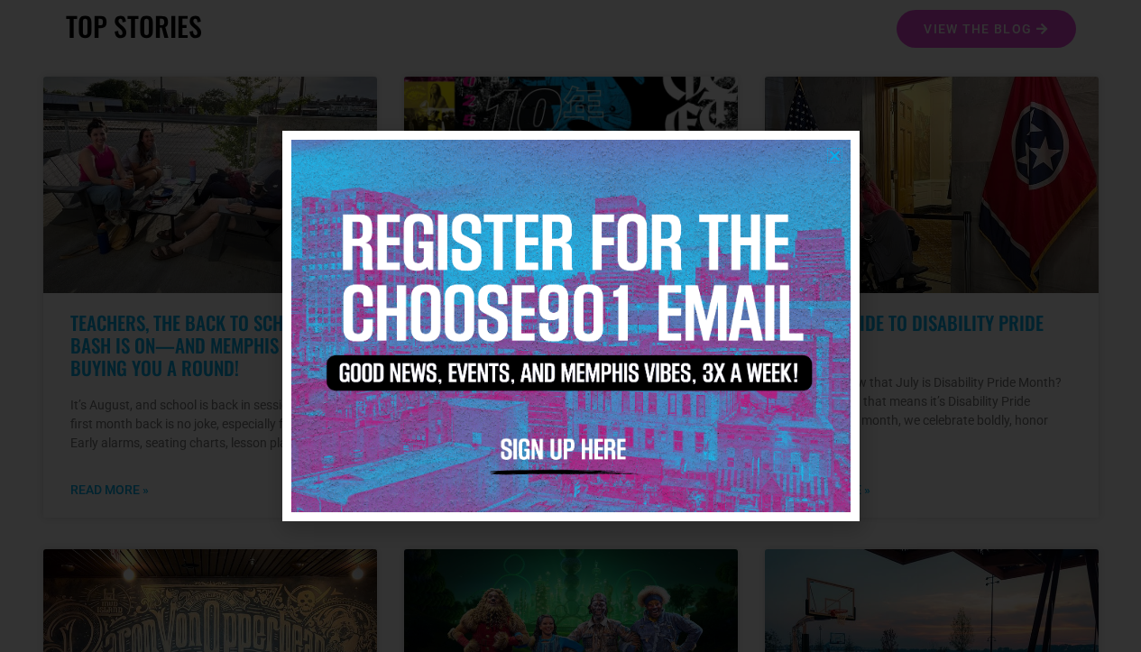
scroll to position [471, 0]
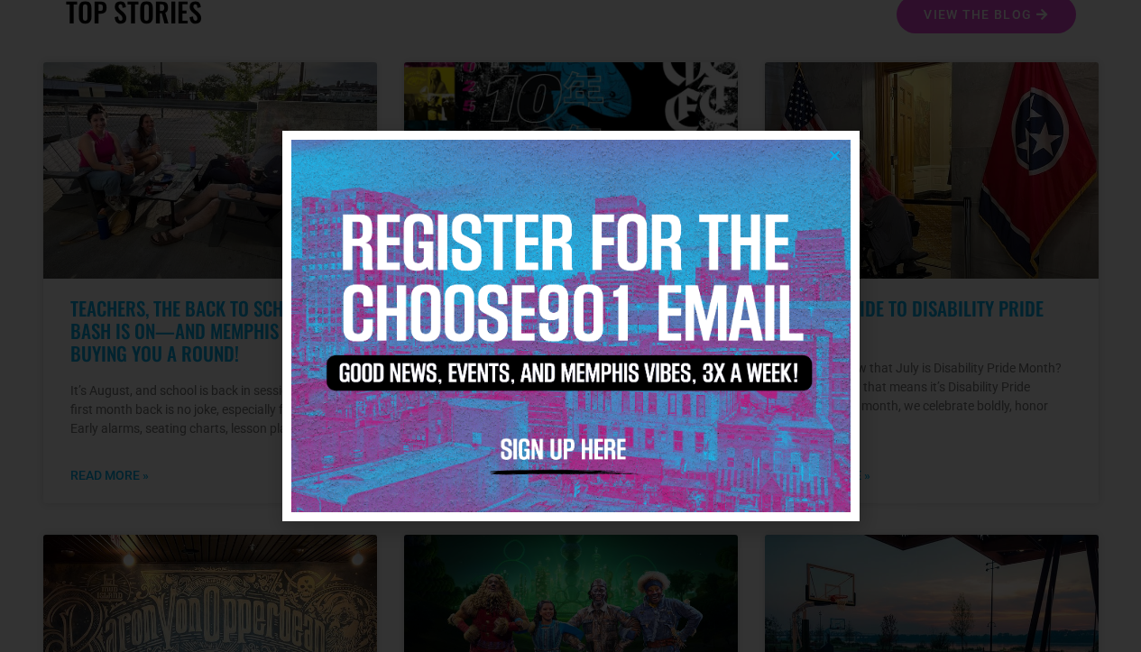
click at [833, 154] on icon "Close" at bounding box center [835, 156] width 14 height 14
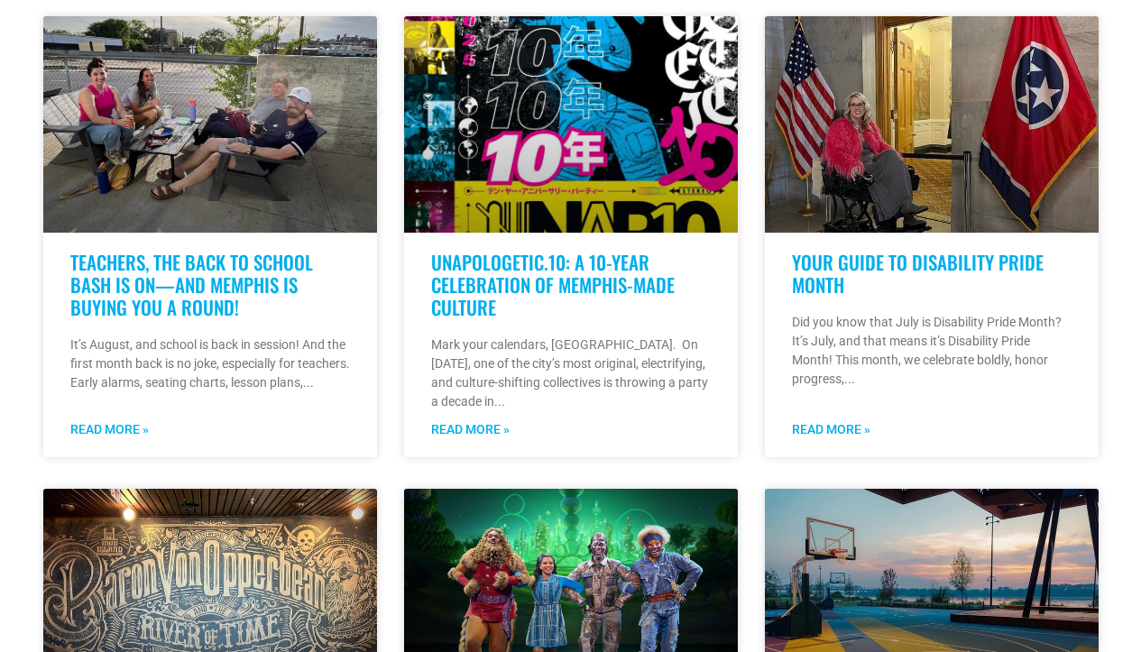
scroll to position [0, 0]
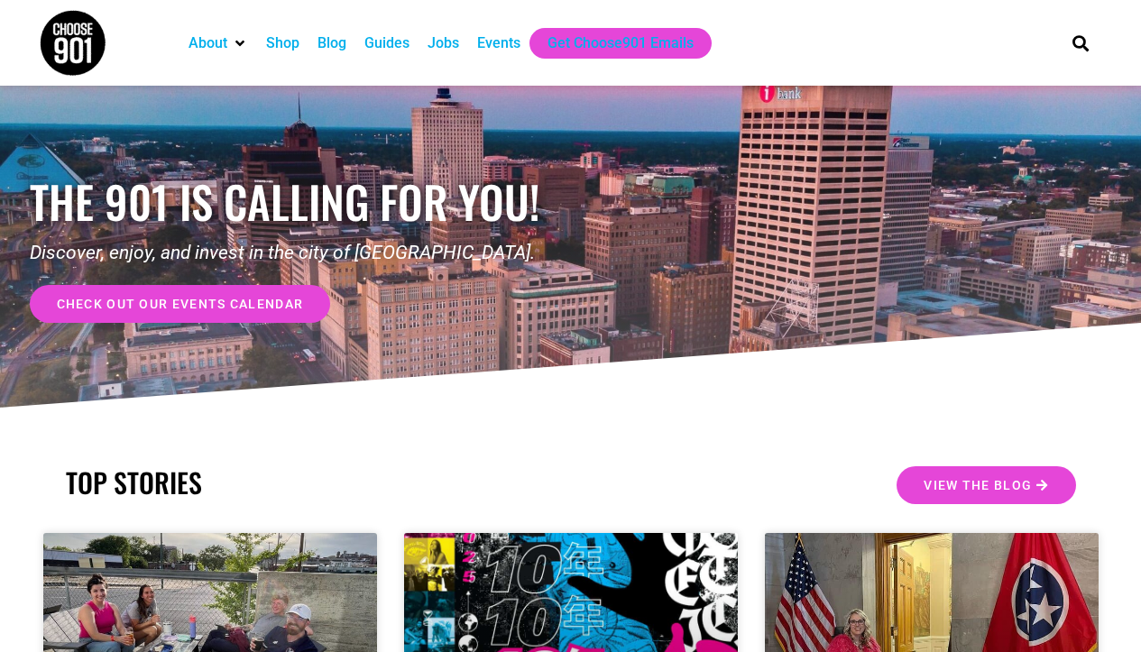
click at [439, 40] on div "Jobs" at bounding box center [443, 43] width 32 height 22
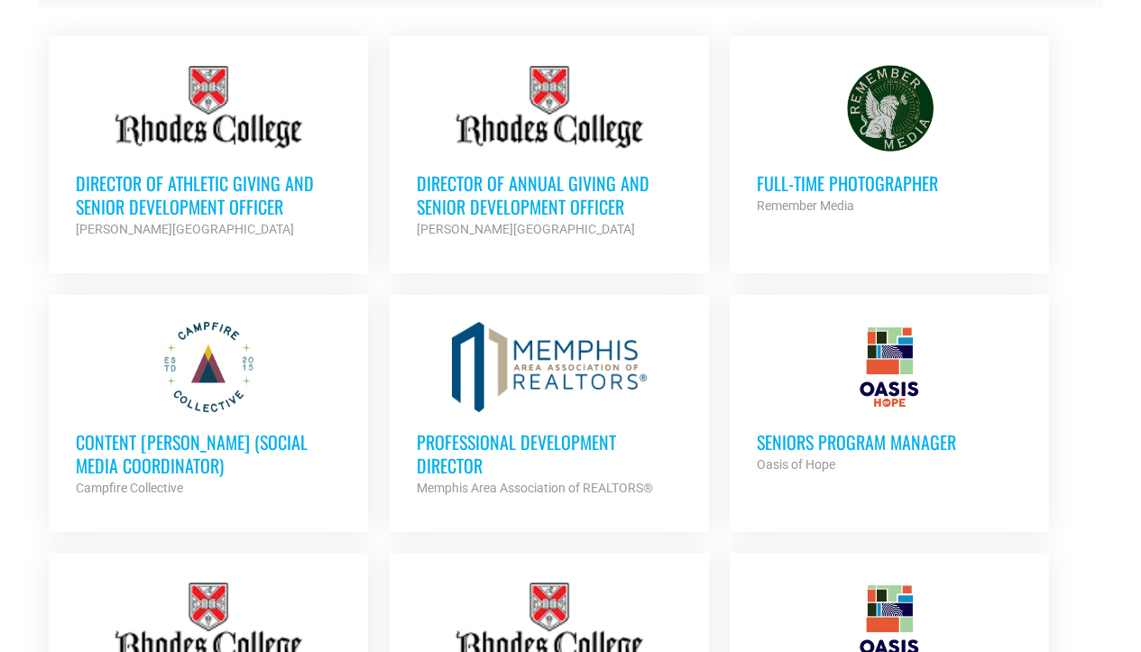
scroll to position [653, 0]
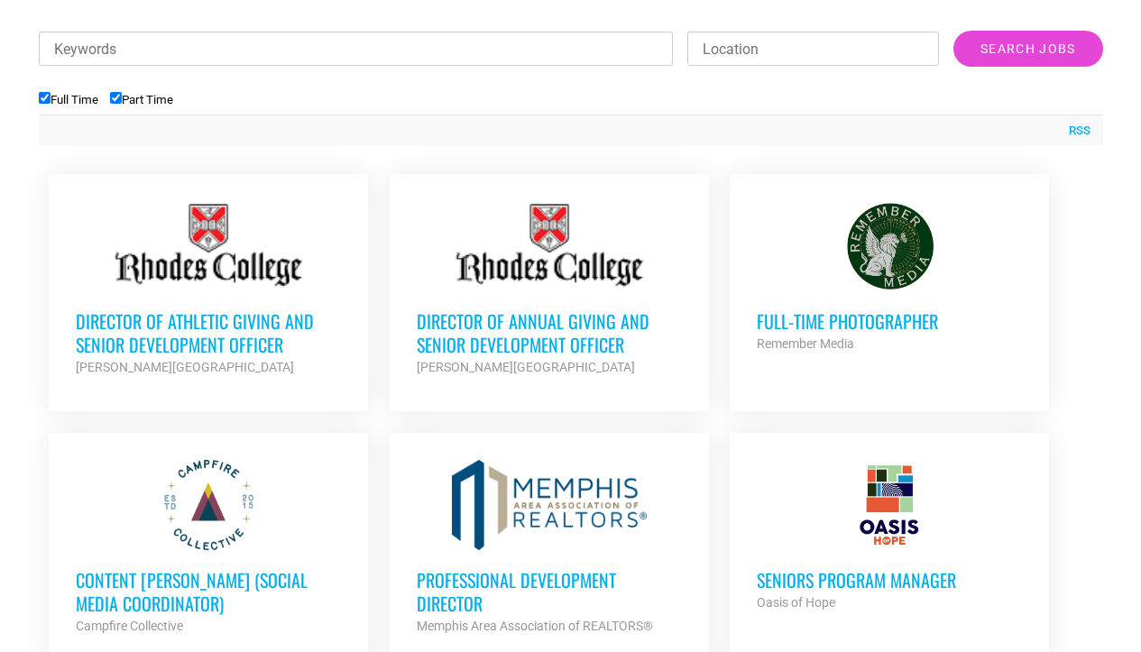
click at [796, 325] on h3 "Full-Time Photographer" at bounding box center [889, 320] width 265 height 23
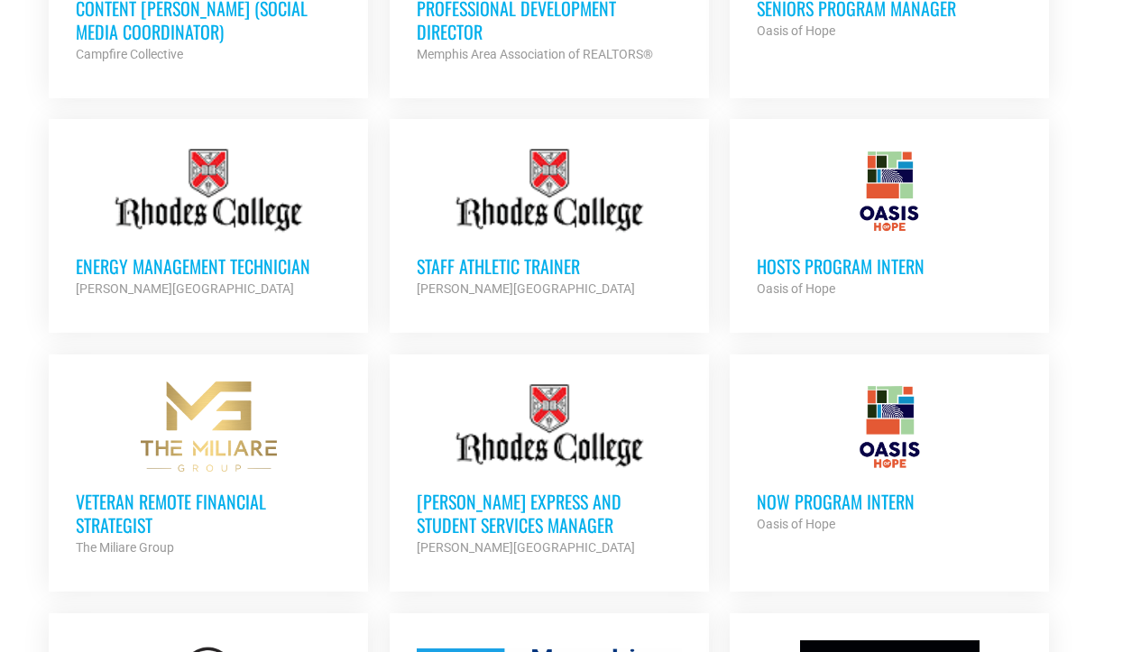
scroll to position [1182, 0]
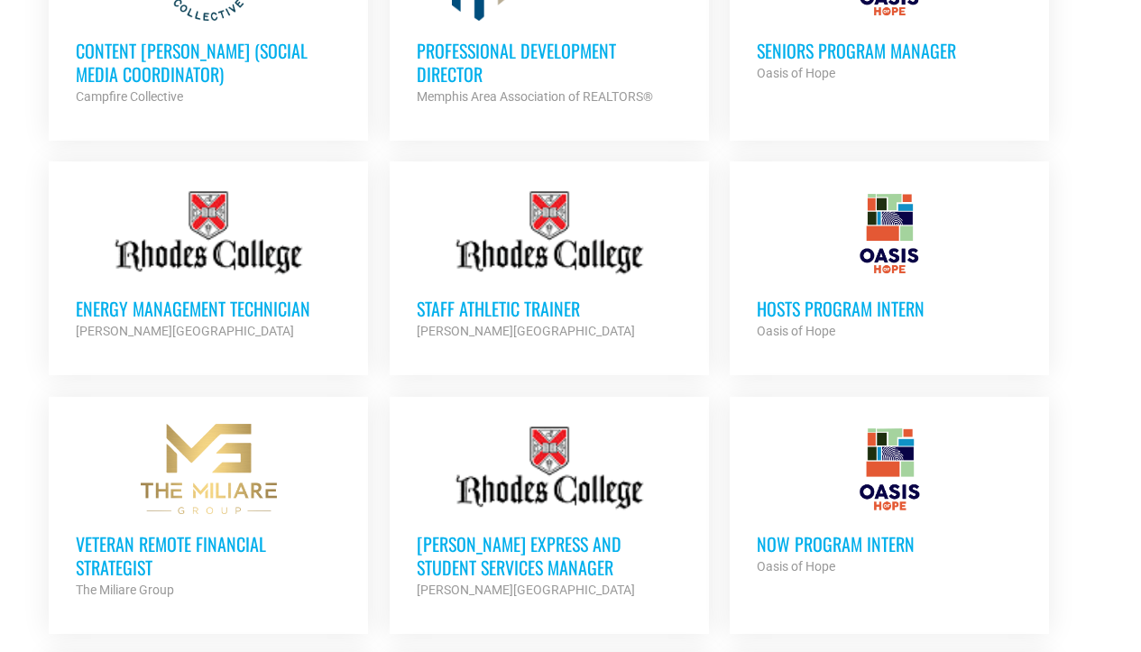
click at [205, 310] on h3 "Energy Management Technician" at bounding box center [208, 308] width 265 height 23
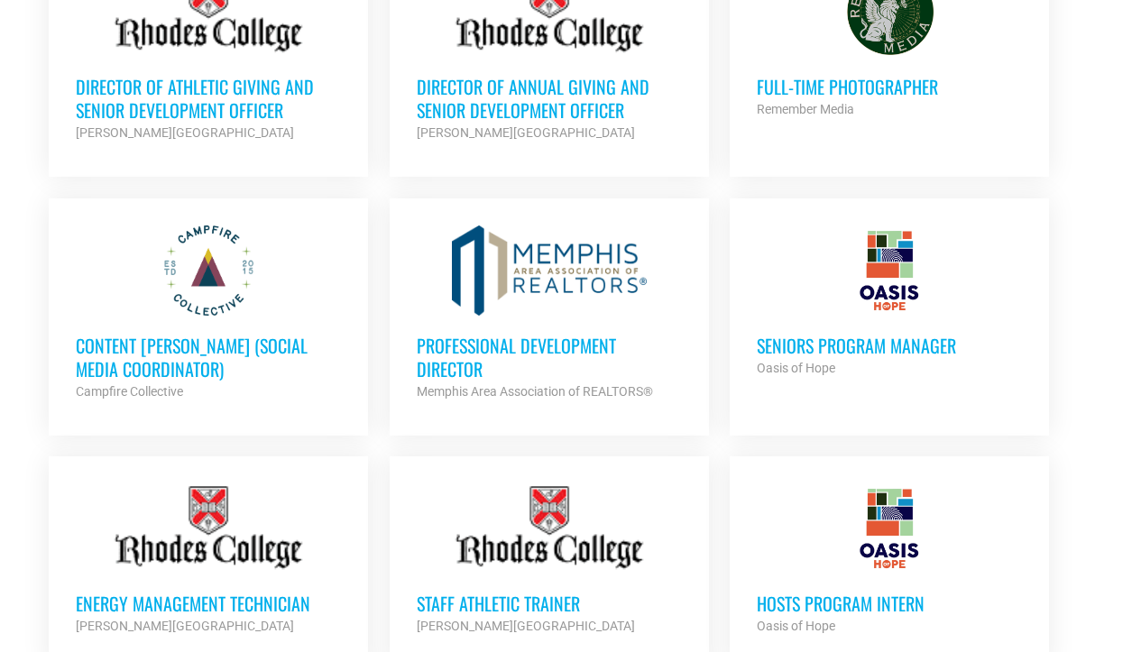
scroll to position [891, 0]
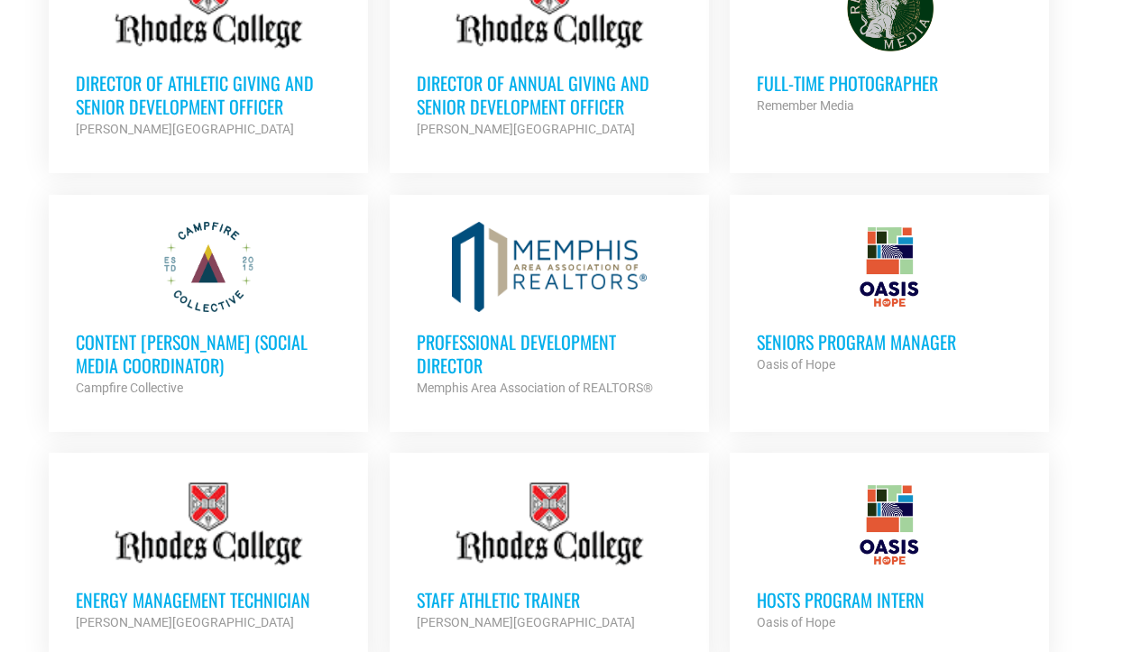
click at [470, 353] on h3 "Professional Development Director" at bounding box center [549, 353] width 265 height 47
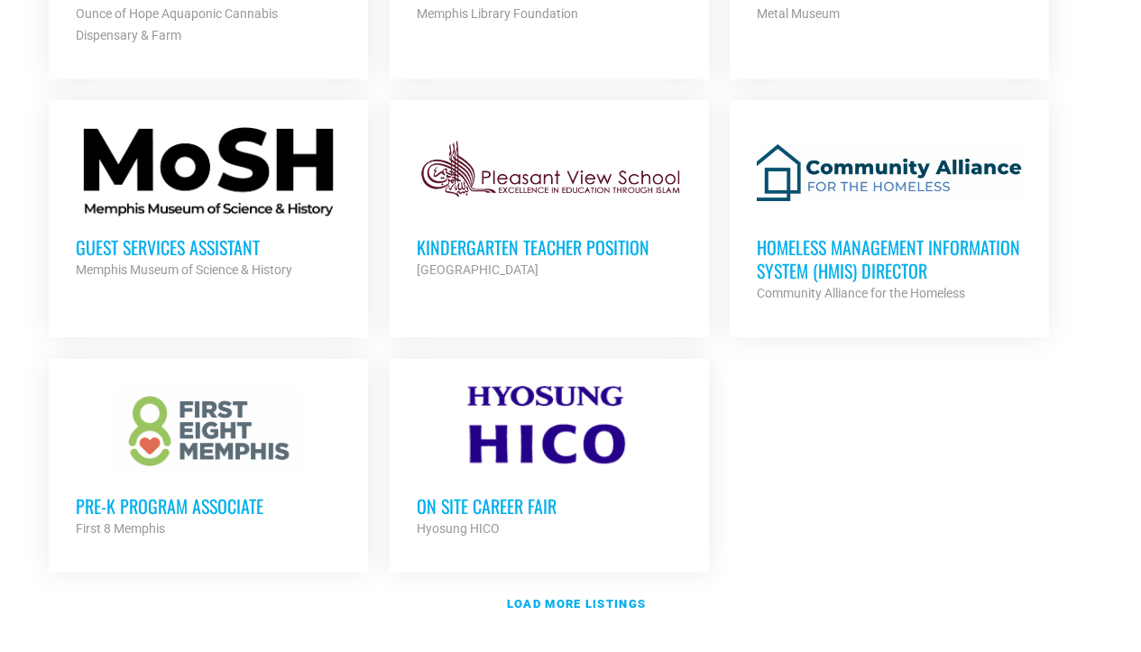
scroll to position [2188, 0]
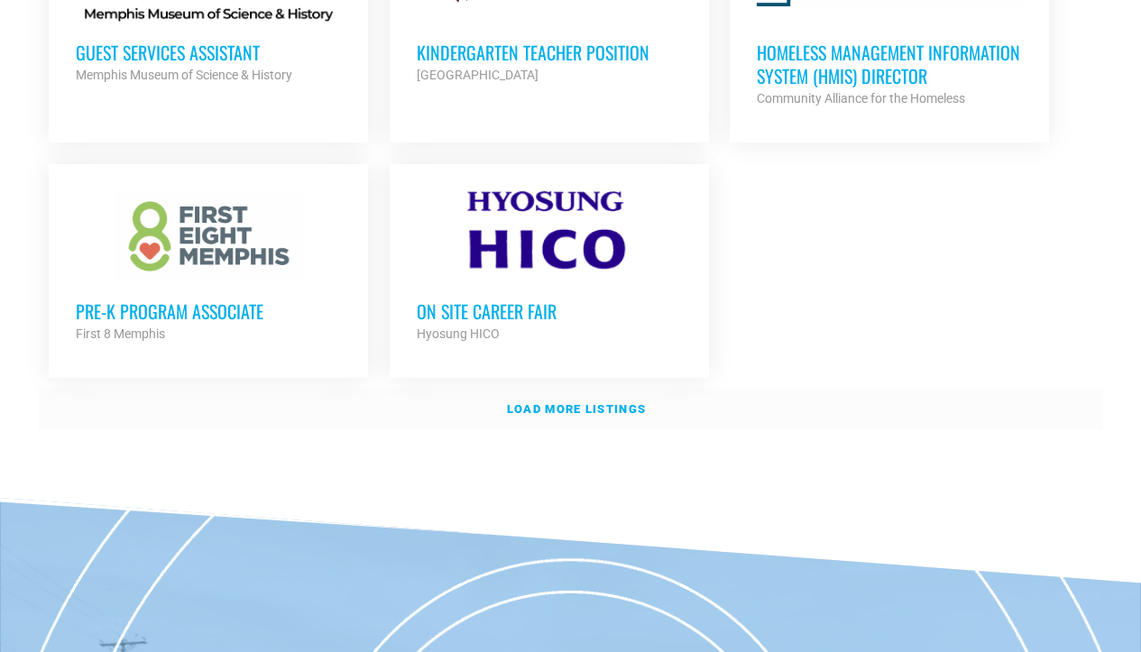
click at [599, 402] on strong "Load more listings" at bounding box center [576, 409] width 139 height 14
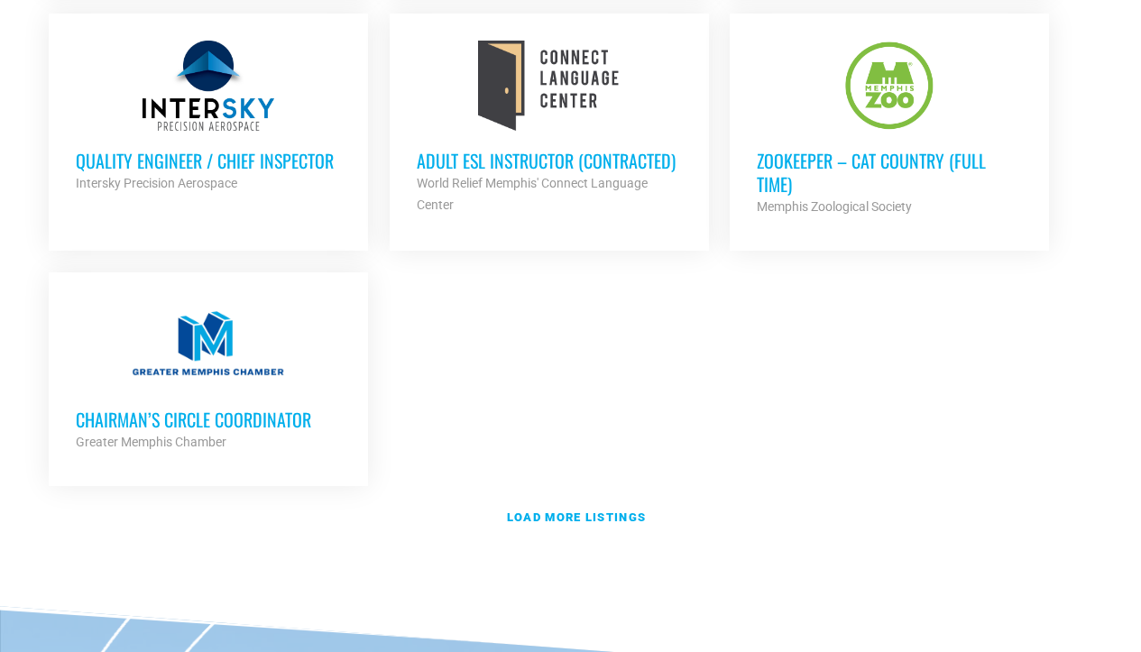
scroll to position [3936, 0]
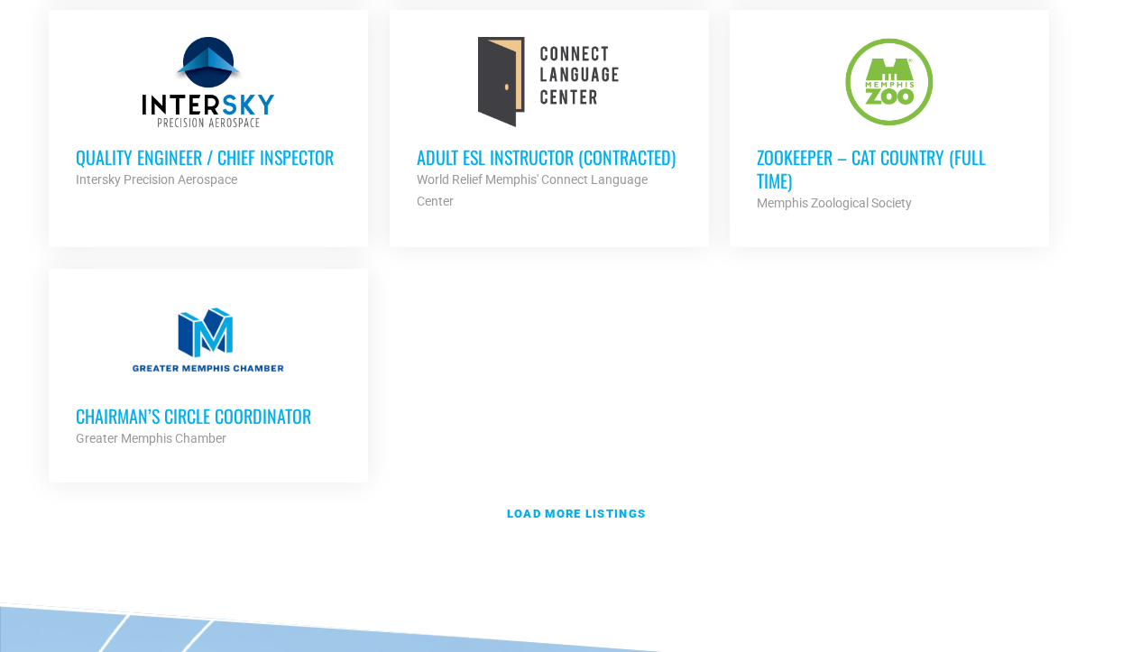
click at [267, 404] on h3 "Chairman’s Circle Coordinator" at bounding box center [208, 415] width 265 height 23
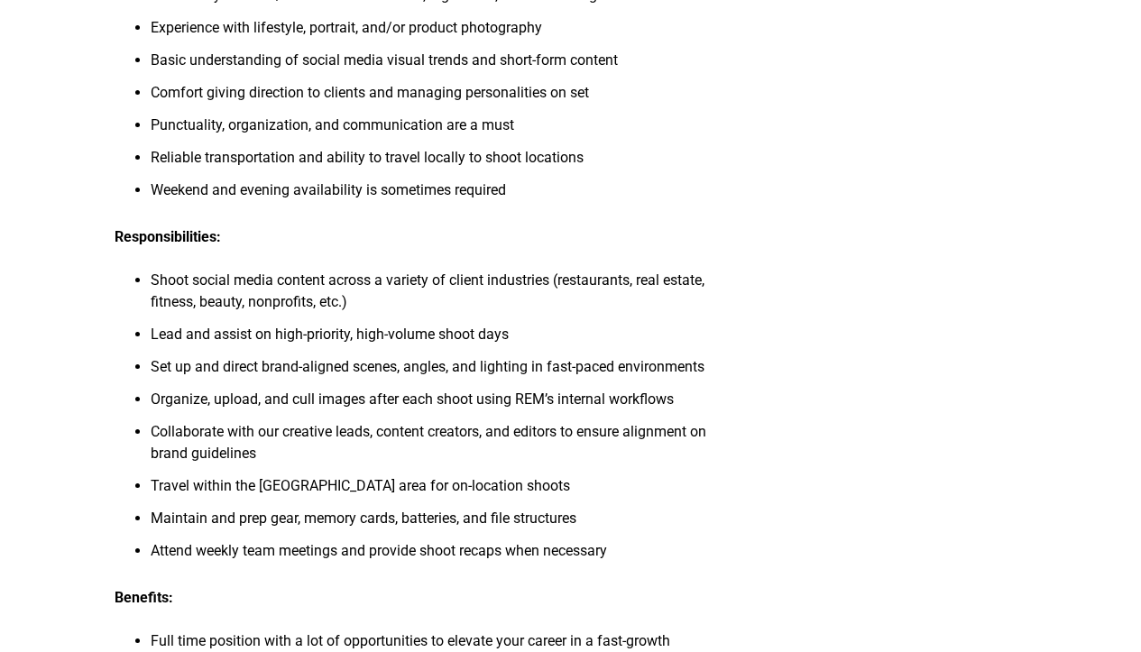
scroll to position [685, 0]
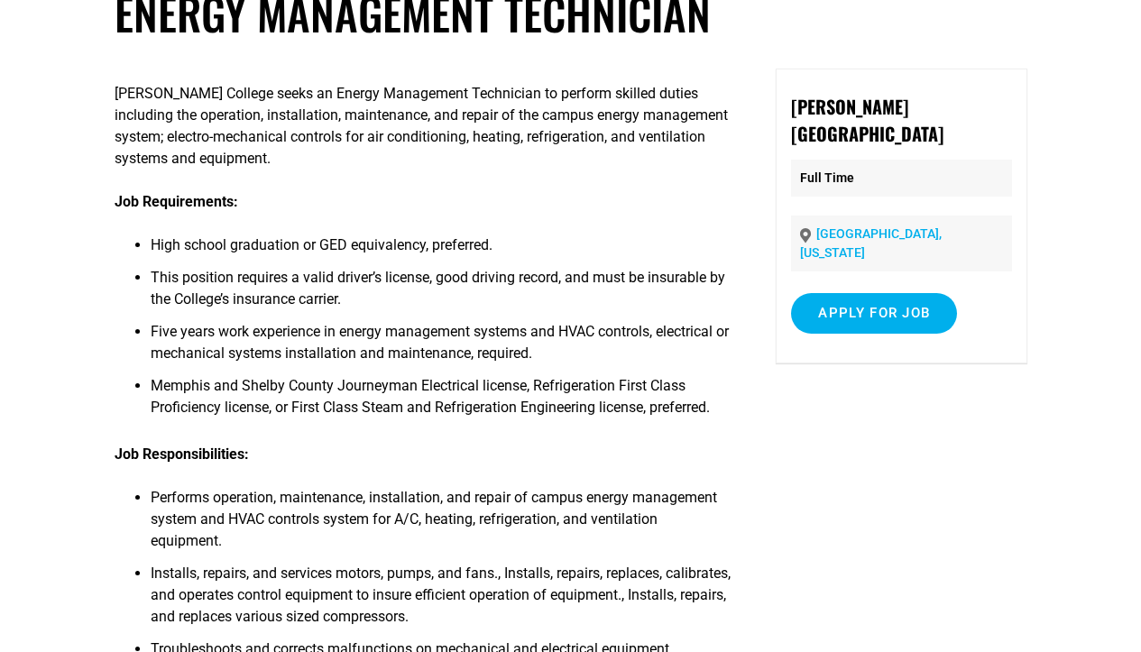
scroll to position [275, 0]
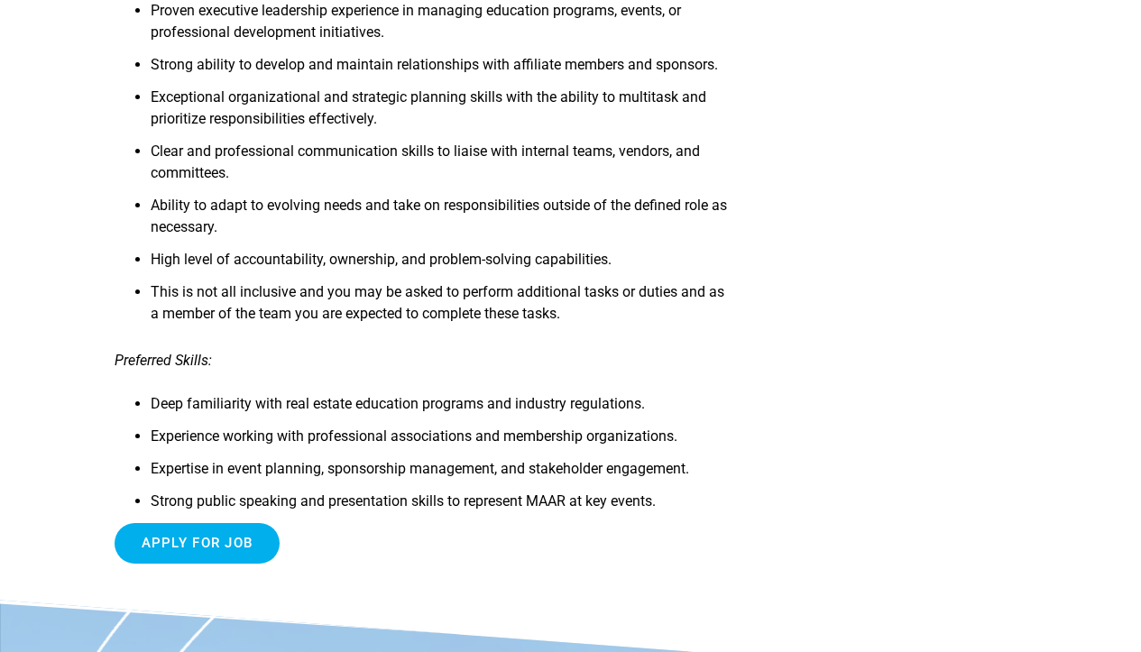
scroll to position [1907, 0]
